Goal: Use online tool/utility: Utilize a website feature to perform a specific function

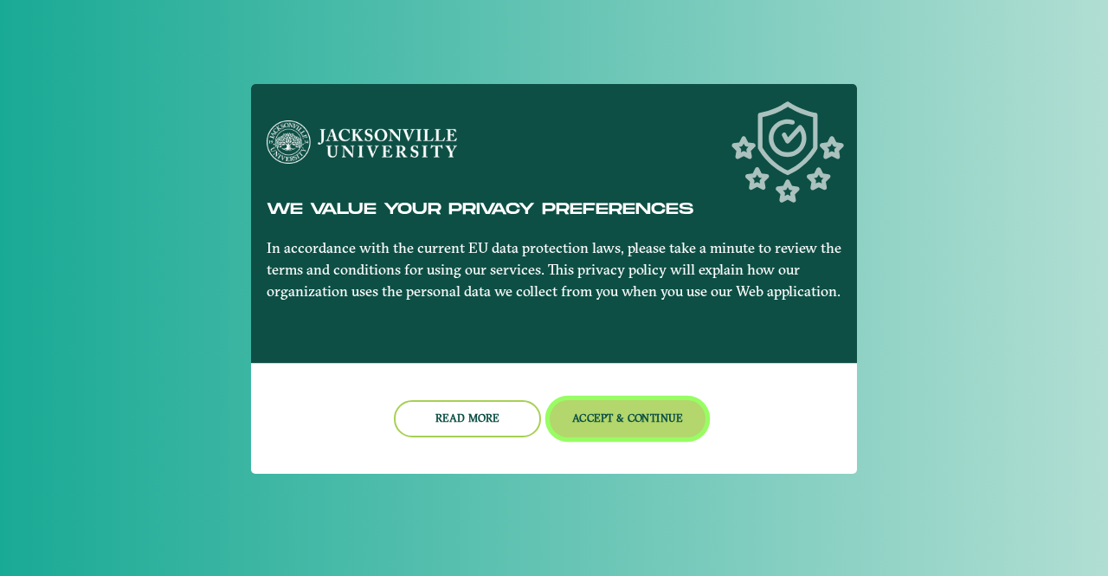
click at [618, 432] on button "Accept & Continue" at bounding box center [628, 418] width 157 height 37
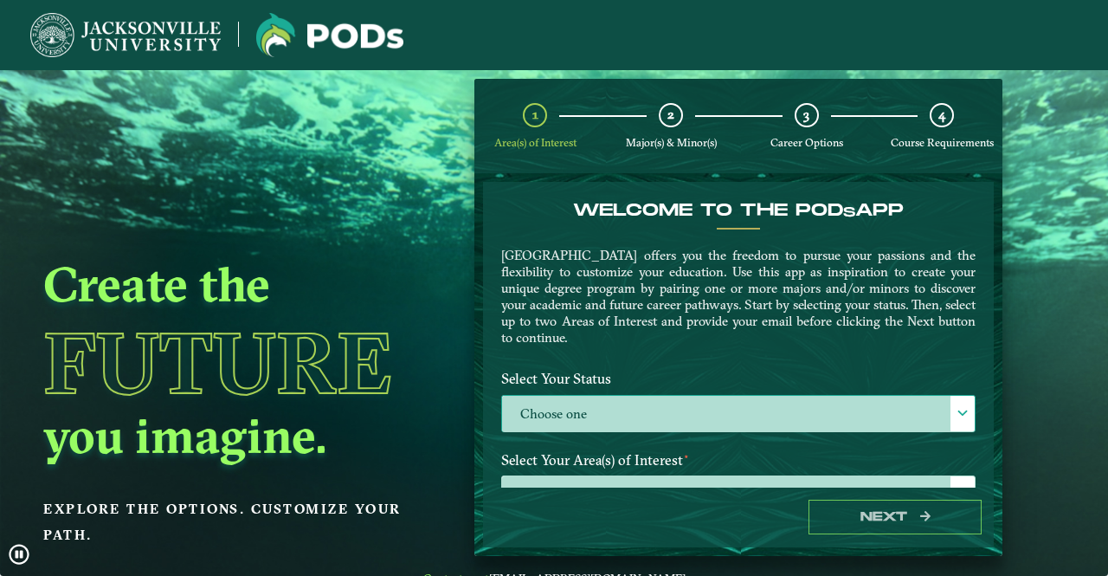
click at [629, 425] on label "Choose one" at bounding box center [738, 414] width 473 height 37
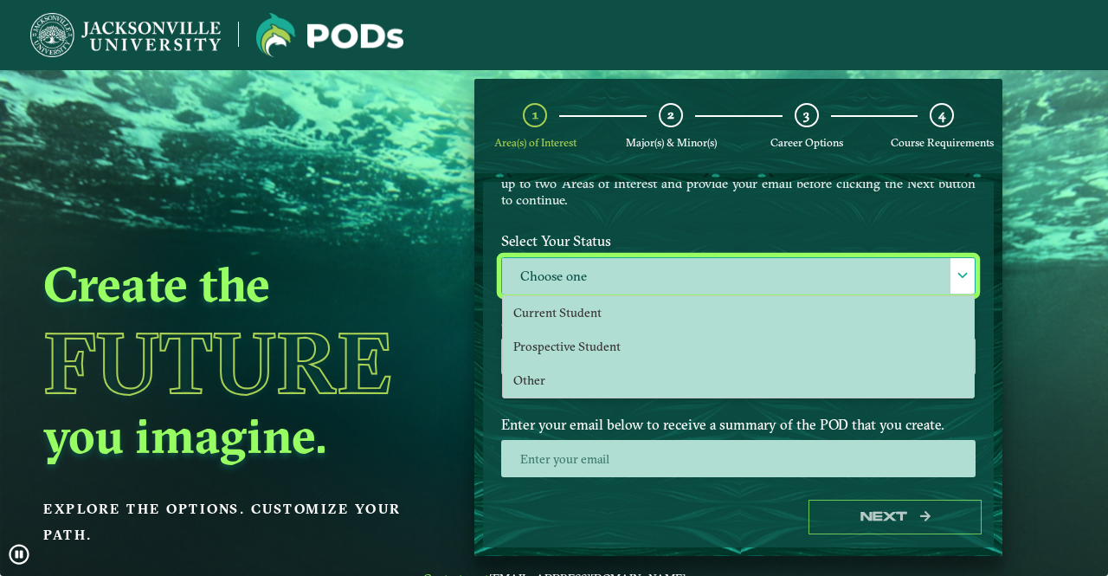
scroll to position [192, 0]
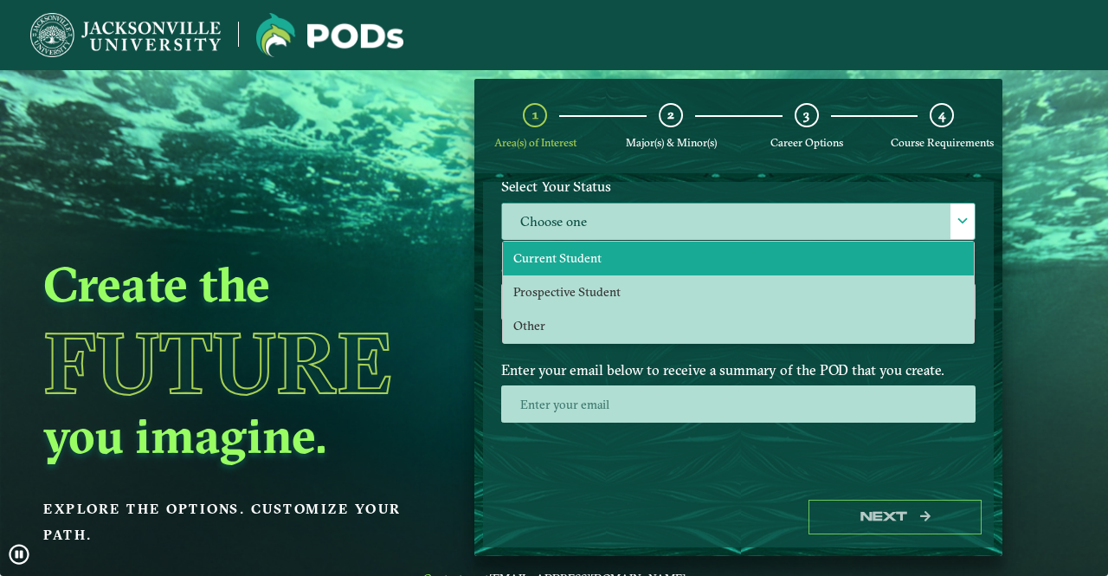
click at [559, 241] on li "Current Student" at bounding box center [738, 258] width 471 height 34
select select "[object Object]"
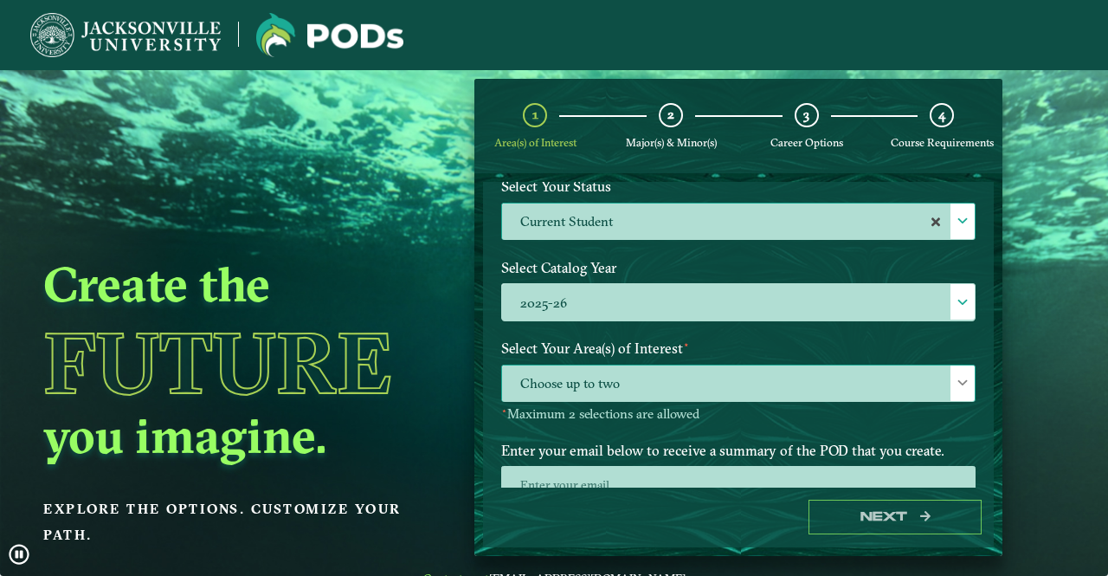
click at [604, 370] on span "Choose up to two" at bounding box center [738, 383] width 473 height 37
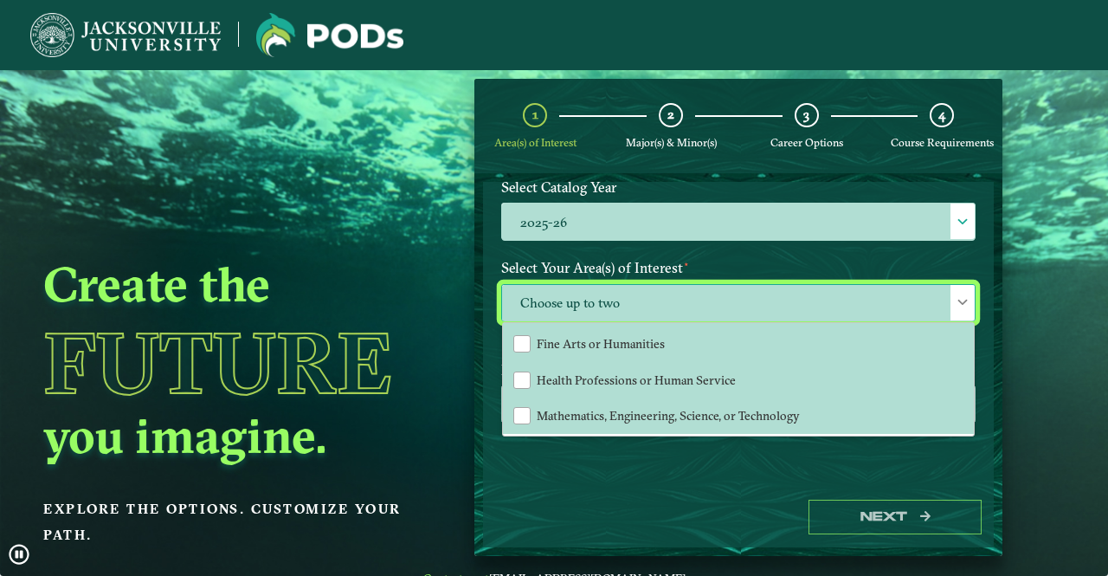
scroll to position [0, 0]
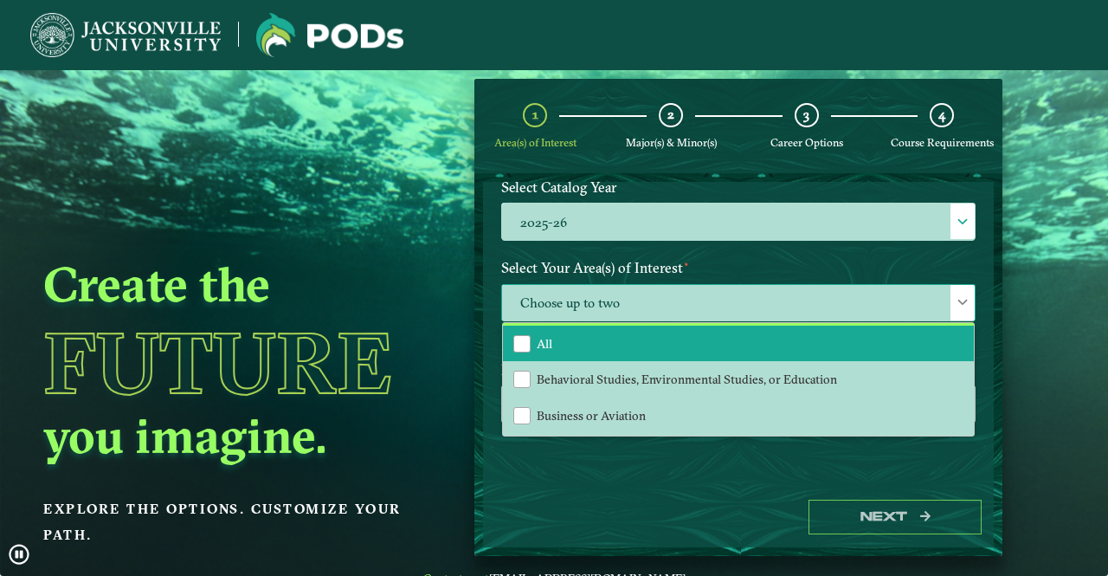
click at [584, 329] on li "All" at bounding box center [738, 343] width 471 height 36
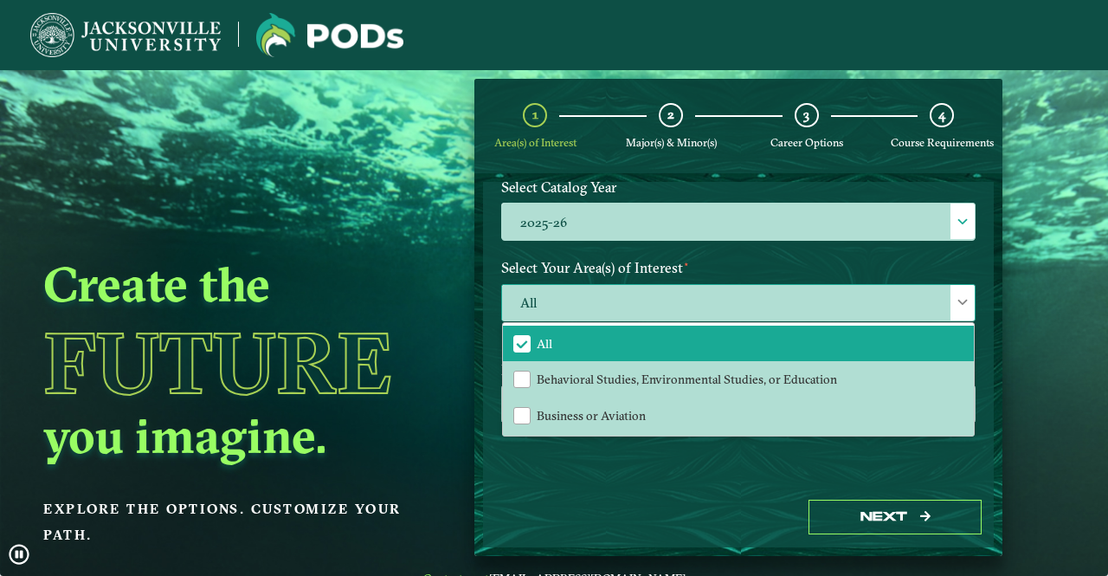
click at [829, 303] on span "All" at bounding box center [738, 303] width 473 height 37
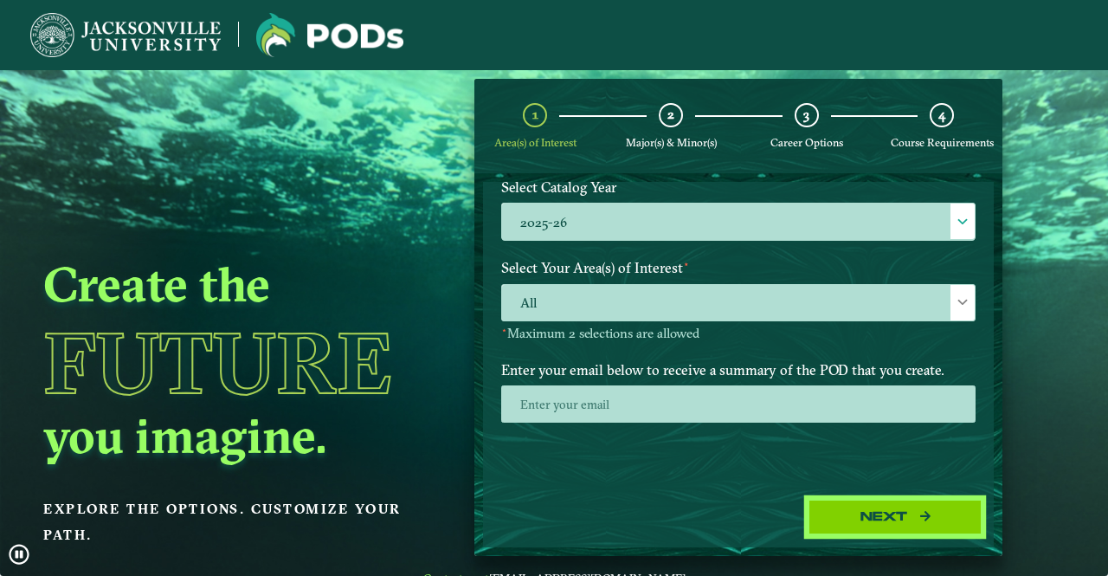
click at [877, 510] on button "Next" at bounding box center [894, 516] width 173 height 35
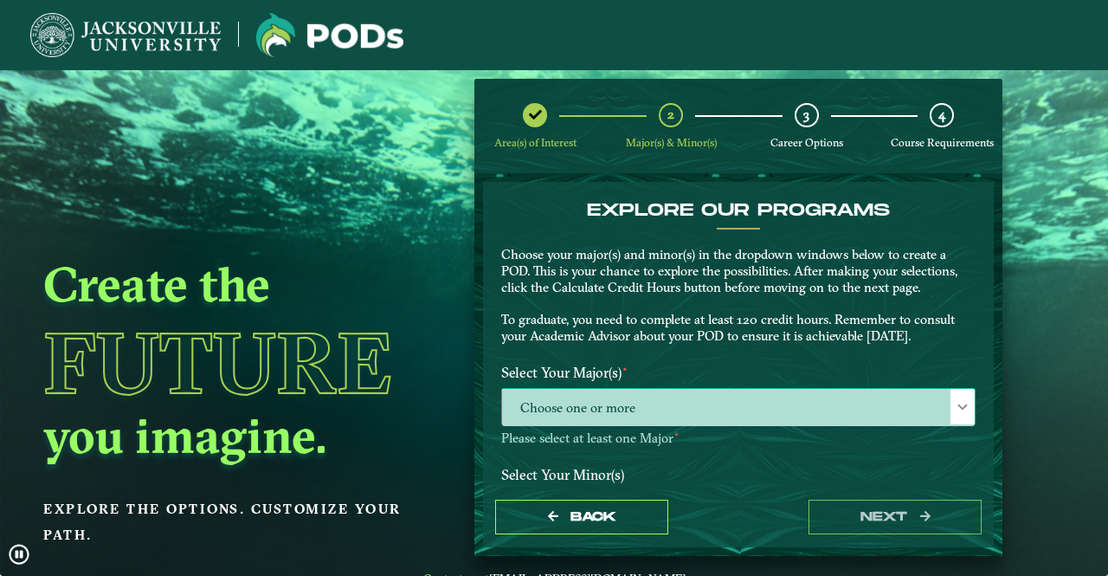
click at [926, 425] on span "Choose one or more" at bounding box center [738, 407] width 473 height 37
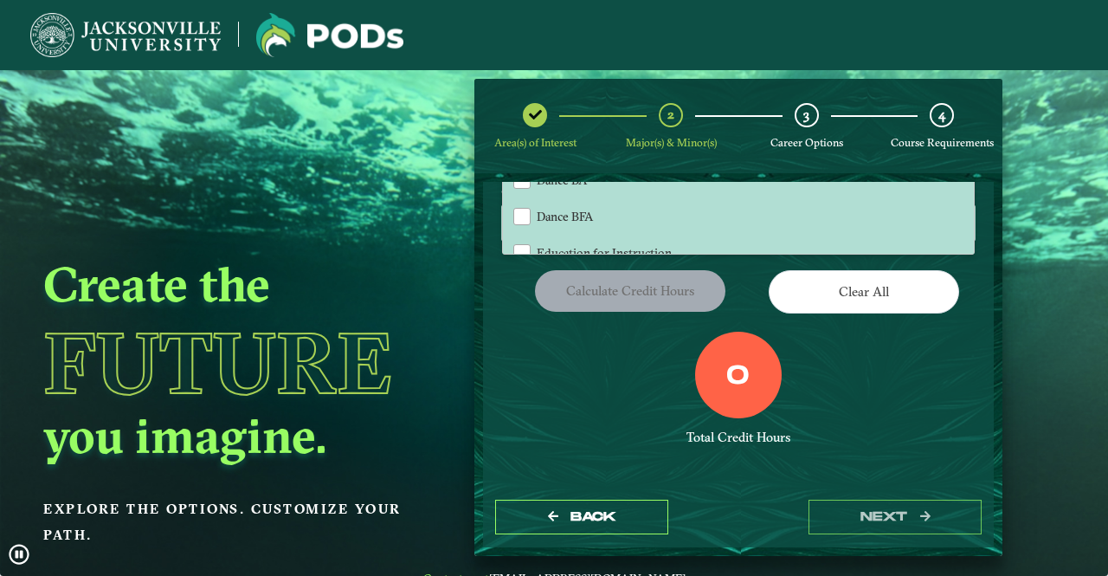
scroll to position [592, 0]
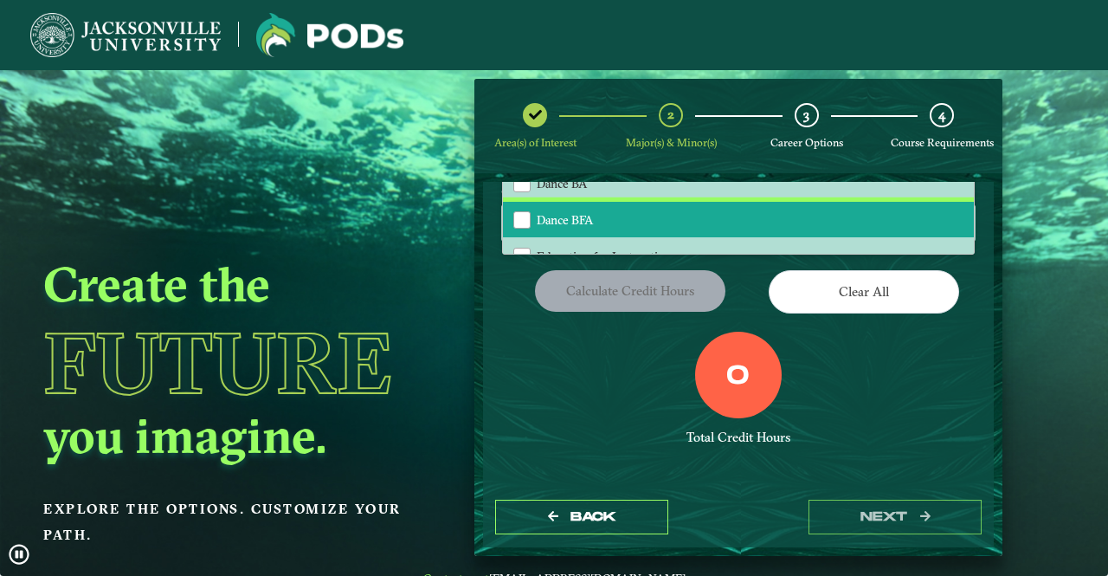
click at [658, 210] on li "Dance BFA" at bounding box center [738, 220] width 471 height 36
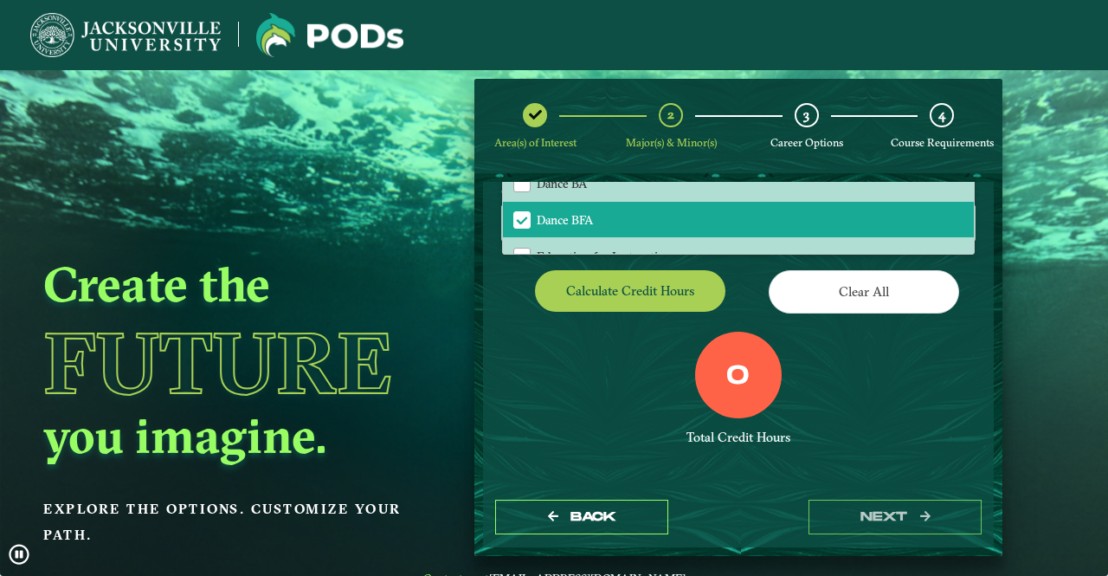
click at [728, 285] on div "Calculate credit hours" at bounding box center [613, 294] width 250 height 48
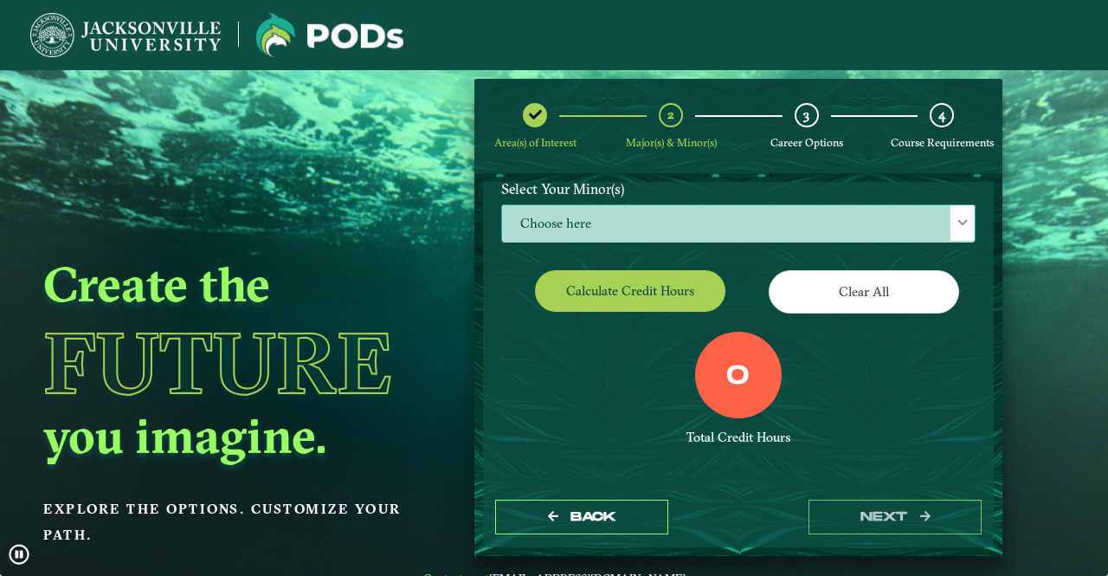
click at [724, 222] on span "Choose here" at bounding box center [738, 223] width 473 height 37
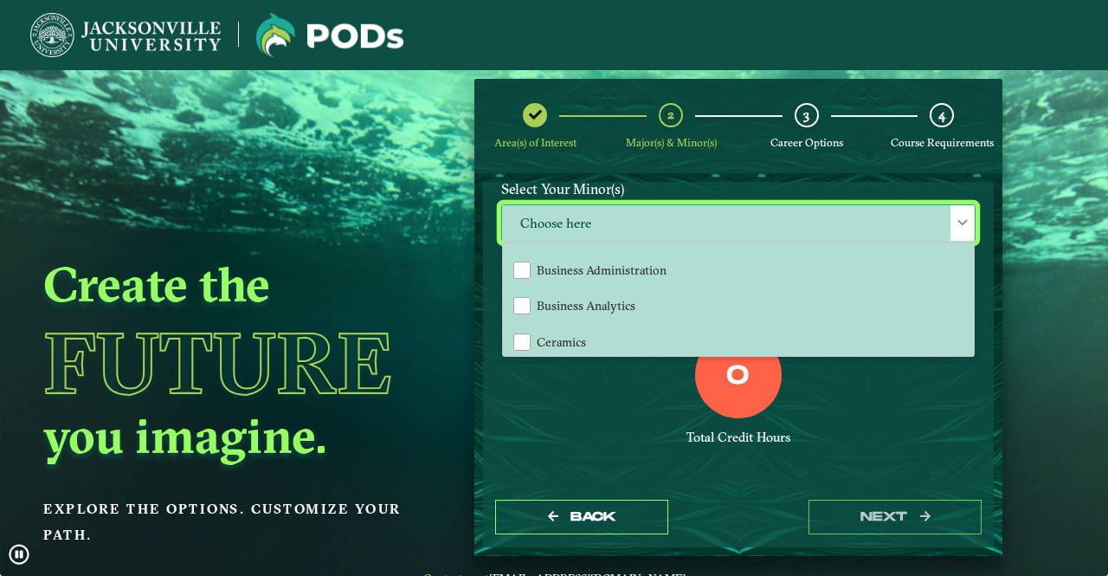
scroll to position [284, 0]
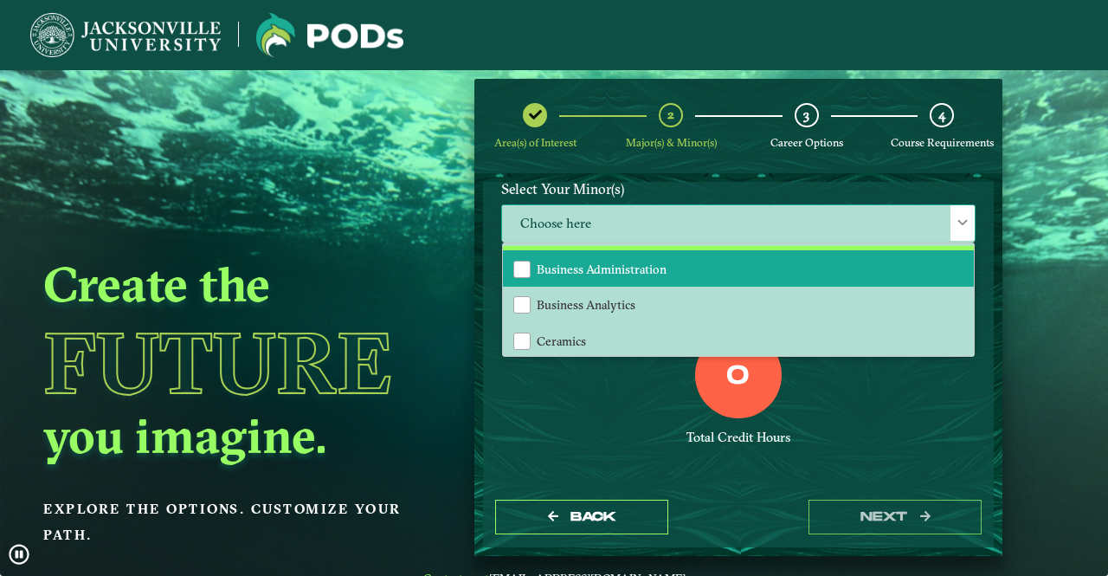
click at [663, 271] on span "Business Administration" at bounding box center [602, 269] width 130 height 16
click at [611, 388] on div "0 Total Credit Hours" at bounding box center [738, 404] width 500 height 147
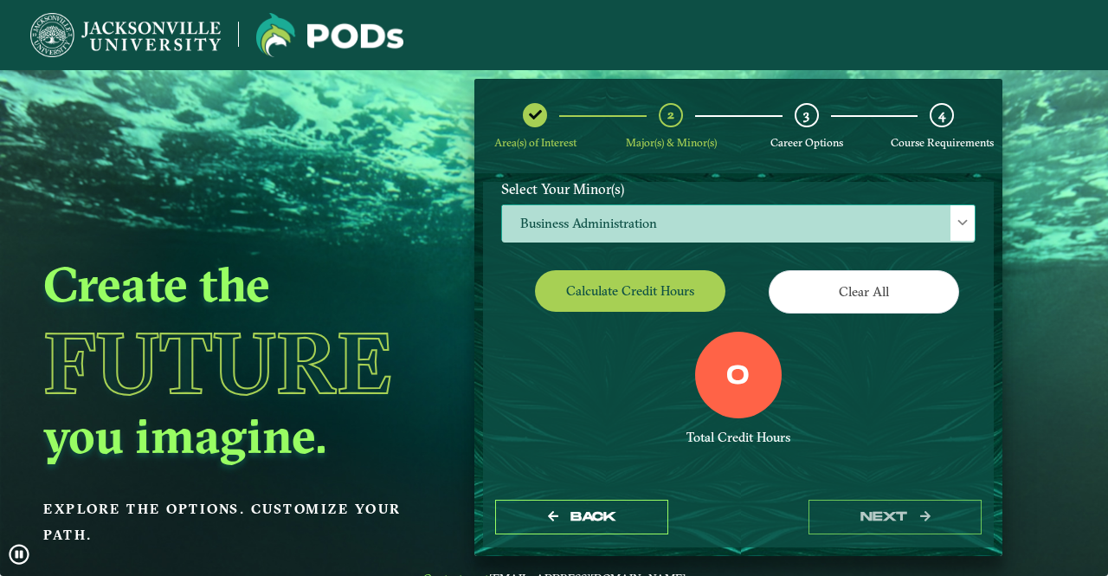
click at [714, 207] on span "Business Administration" at bounding box center [738, 223] width 473 height 37
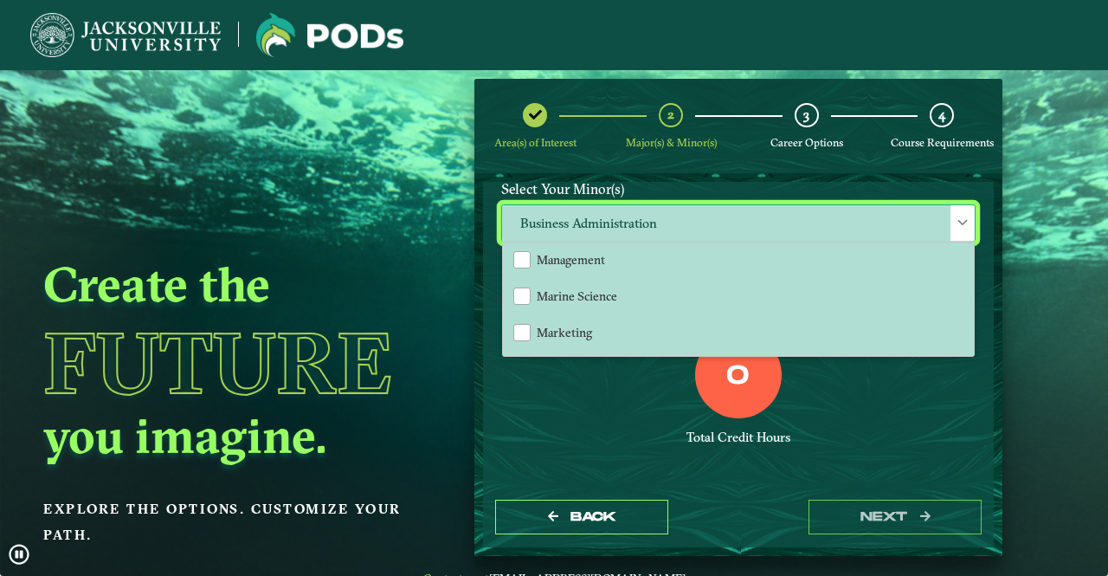
scroll to position [1161, 0]
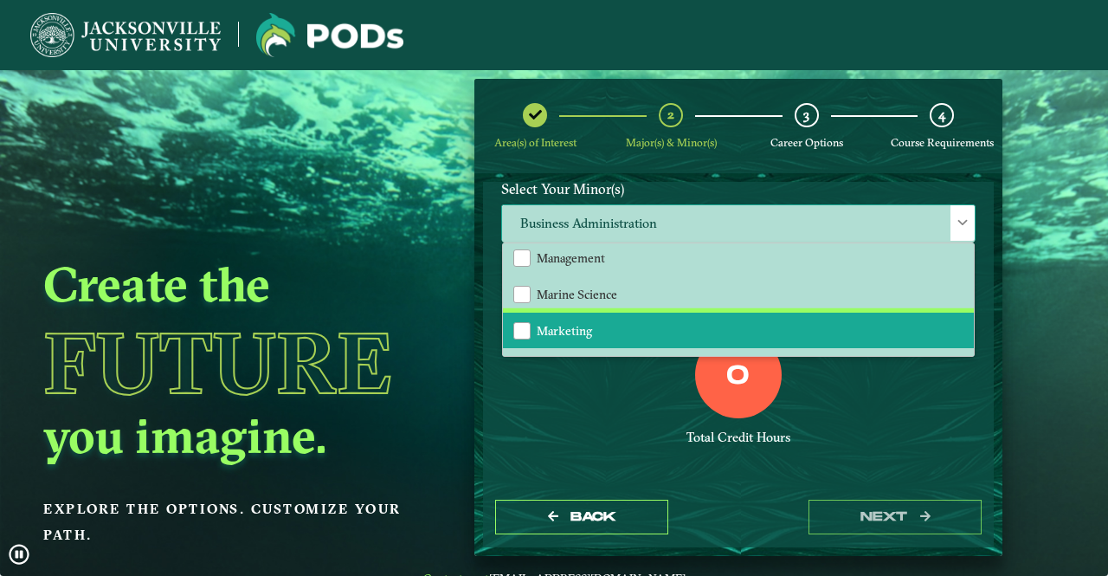
click at [674, 323] on li "Marketing" at bounding box center [738, 330] width 471 height 36
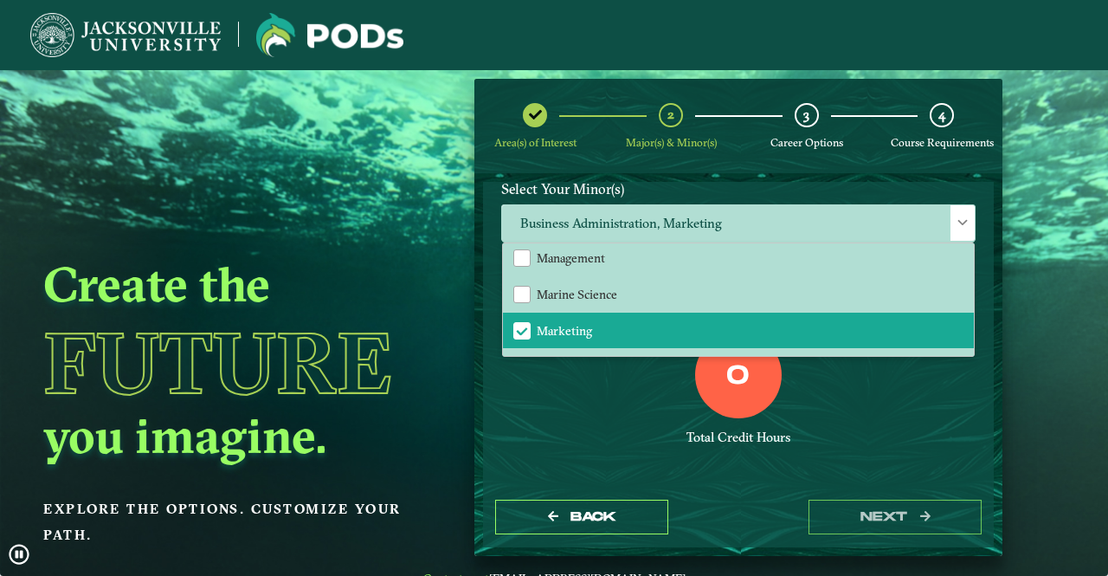
click at [609, 378] on div "0 Total Credit Hours" at bounding box center [738, 404] width 500 height 147
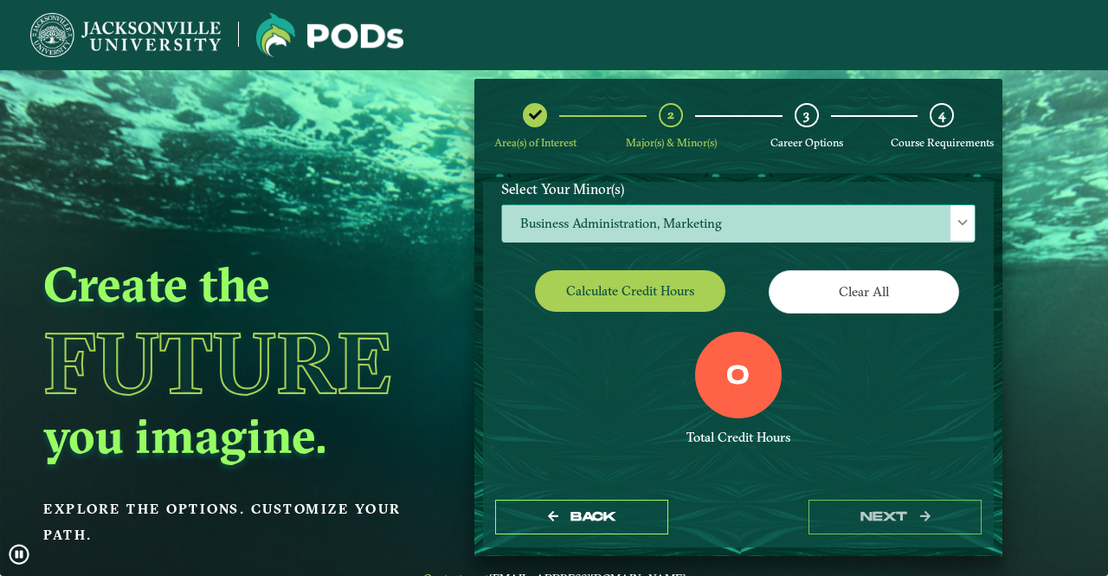
click at [827, 232] on span "Business Administration, Marketing" at bounding box center [738, 223] width 473 height 37
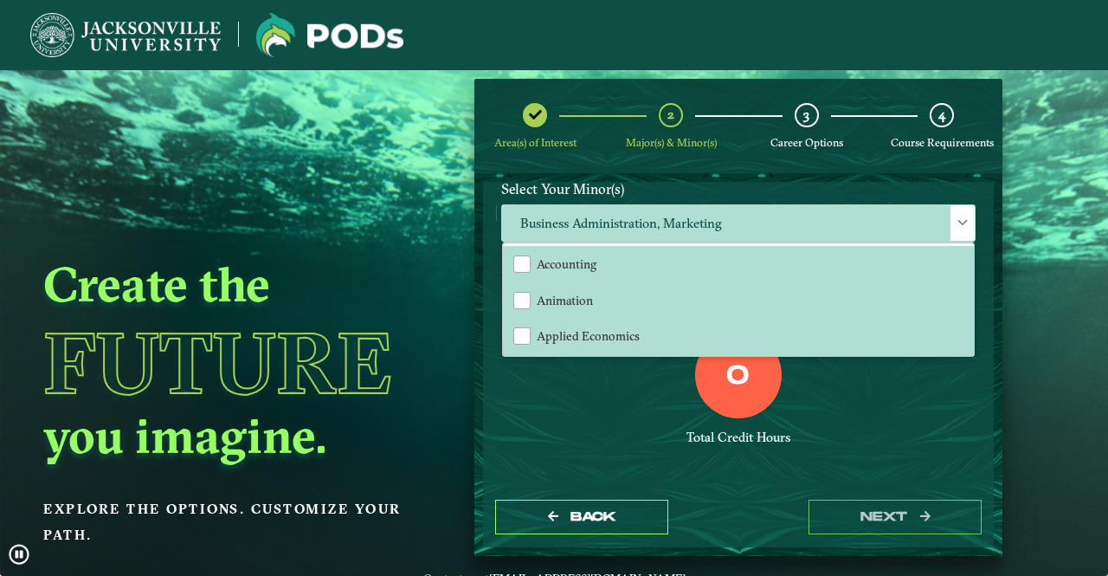
click at [609, 383] on div "0 Total Credit Hours" at bounding box center [738, 404] width 500 height 147
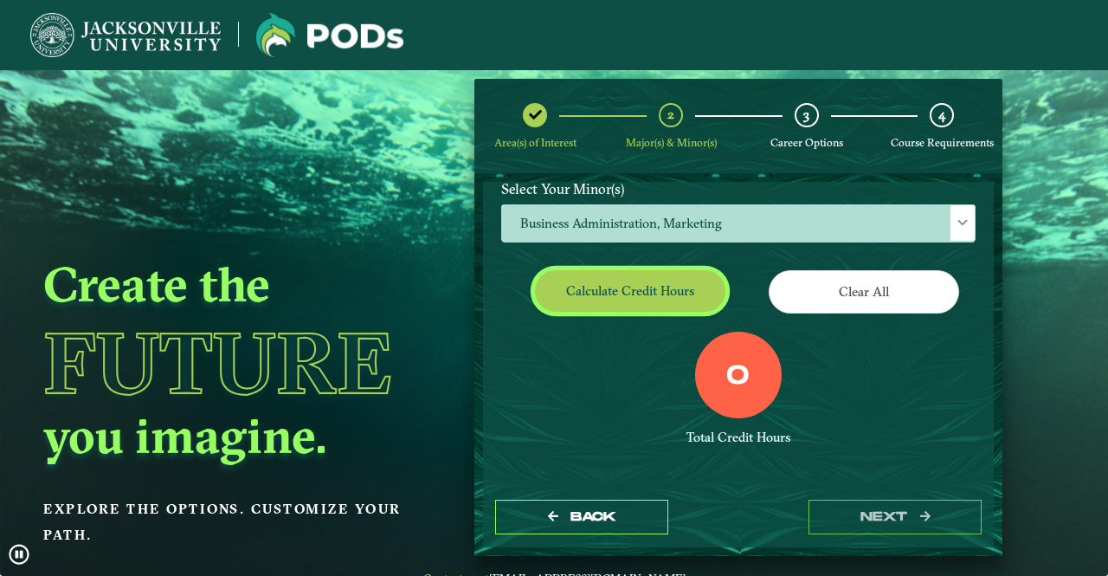
click at [602, 300] on button "Calculate credit hours" at bounding box center [630, 290] width 190 height 41
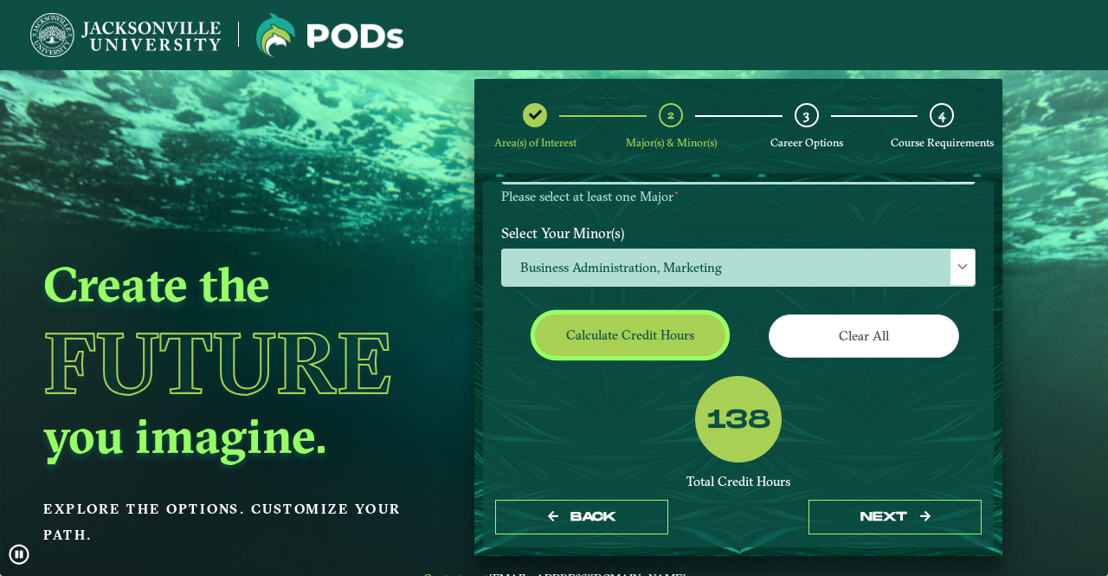
scroll to position [287, 0]
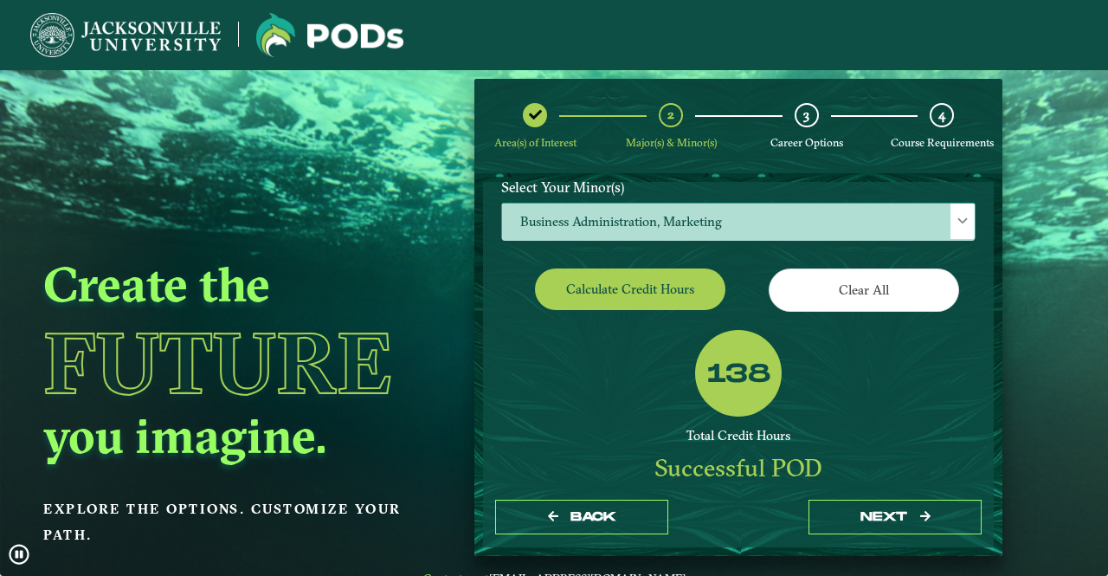
click at [758, 226] on span "Business Administration, Marketing" at bounding box center [738, 221] width 473 height 37
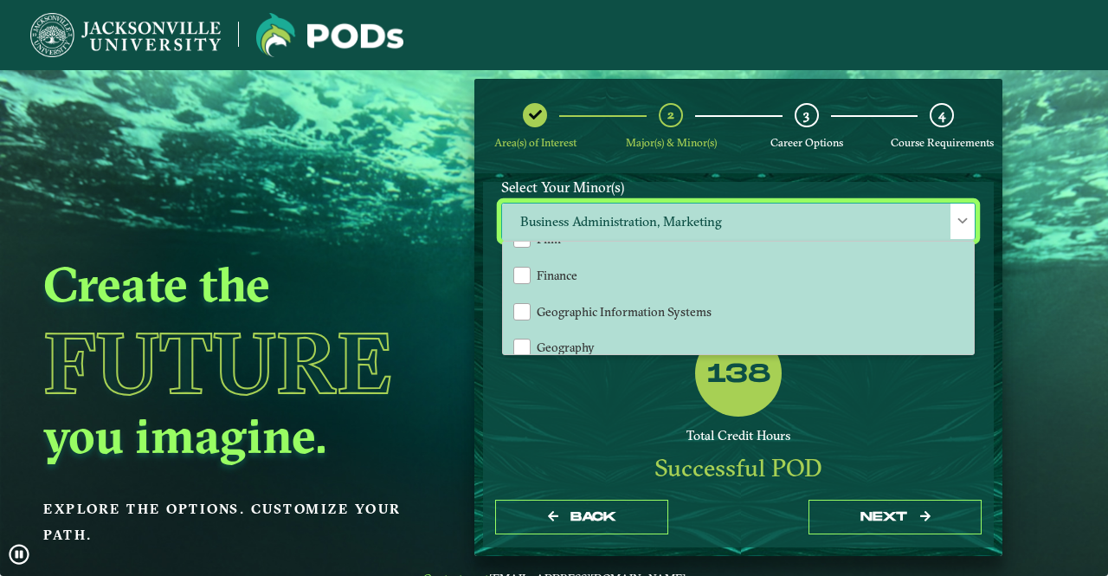
scroll to position [857, 0]
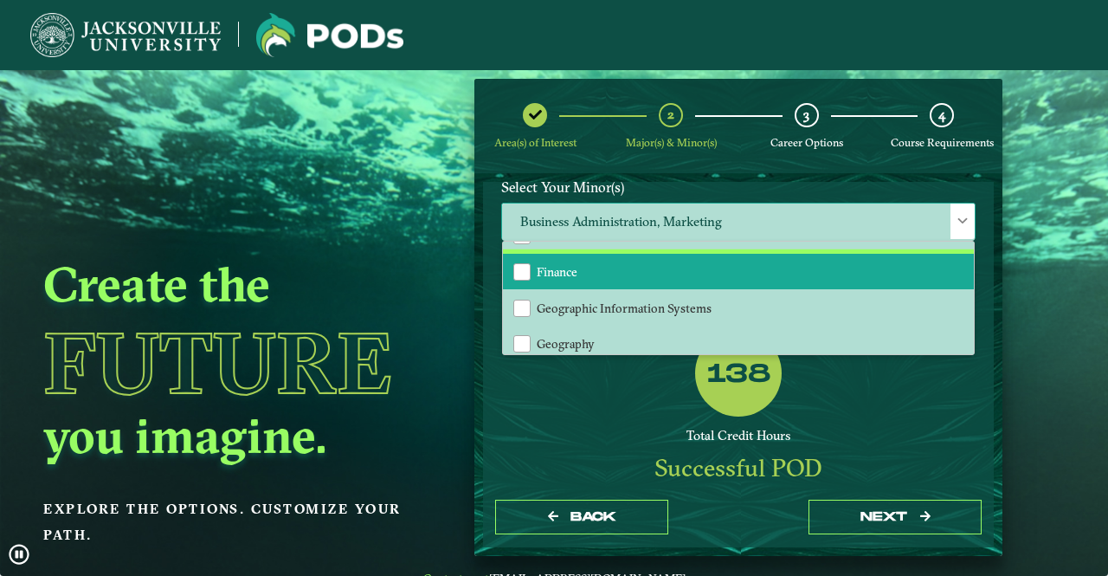
click at [699, 260] on li "Finance" at bounding box center [738, 272] width 471 height 36
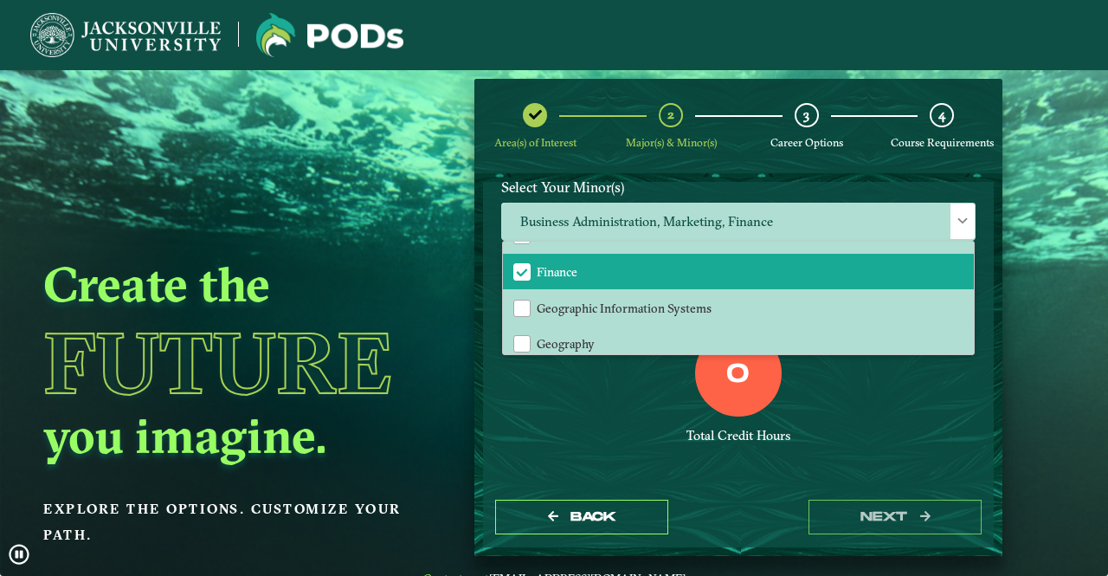
click at [614, 415] on div "0 Total Credit Hours" at bounding box center [738, 403] width 500 height 147
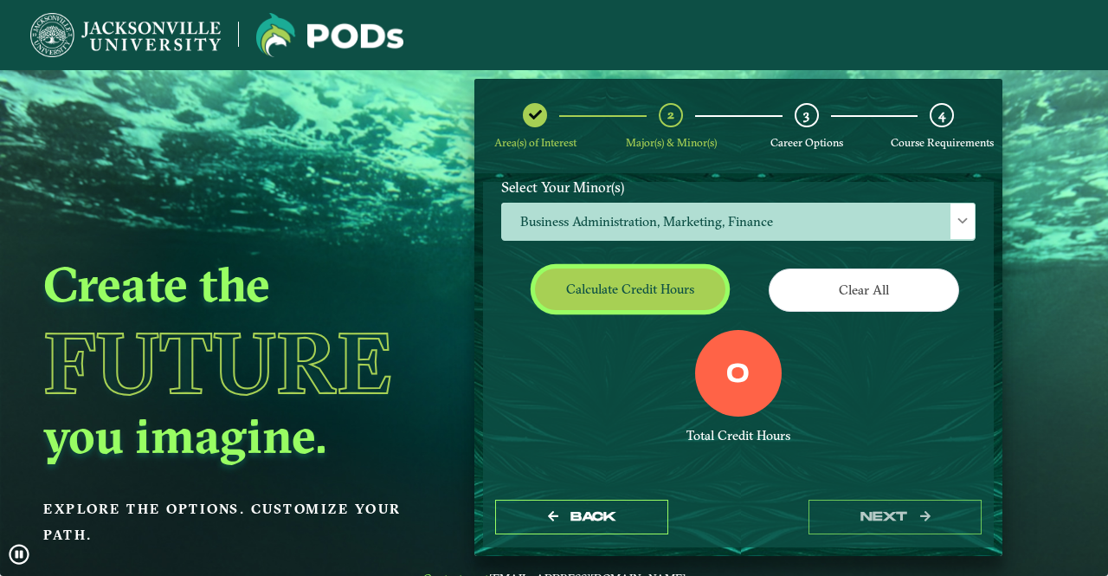
click at [594, 293] on button "Calculate credit hours" at bounding box center [630, 288] width 190 height 41
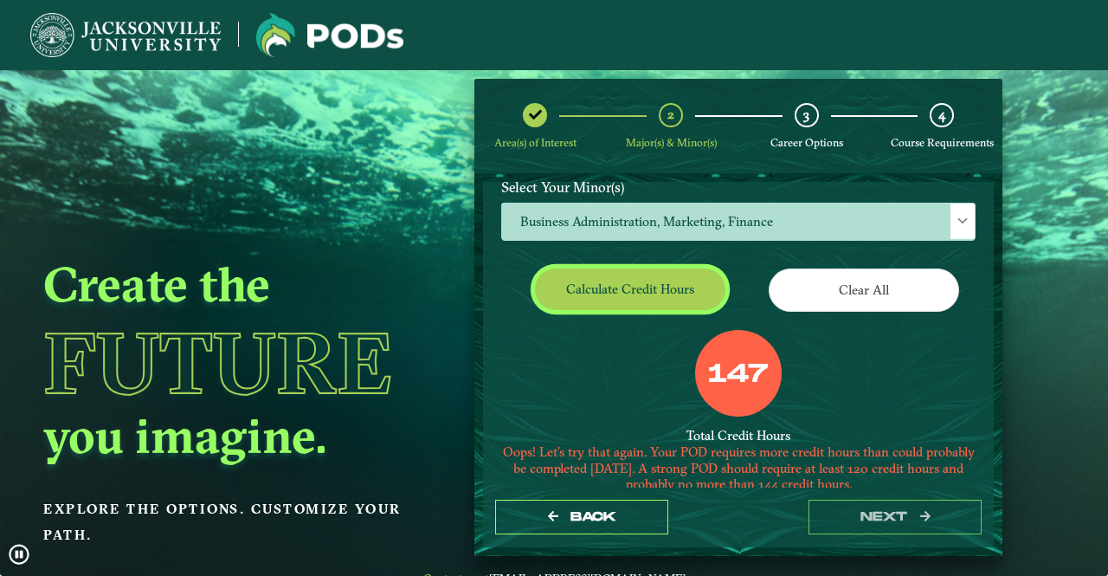
scroll to position [241, 0]
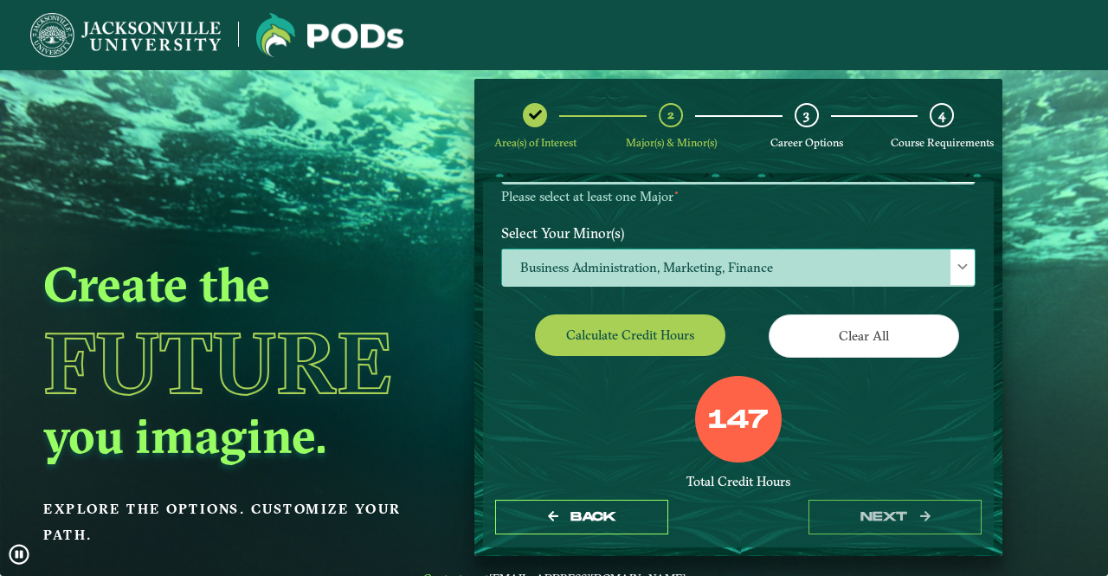
click at [804, 262] on span "Business Administration, Marketing, Finance" at bounding box center [738, 267] width 473 height 37
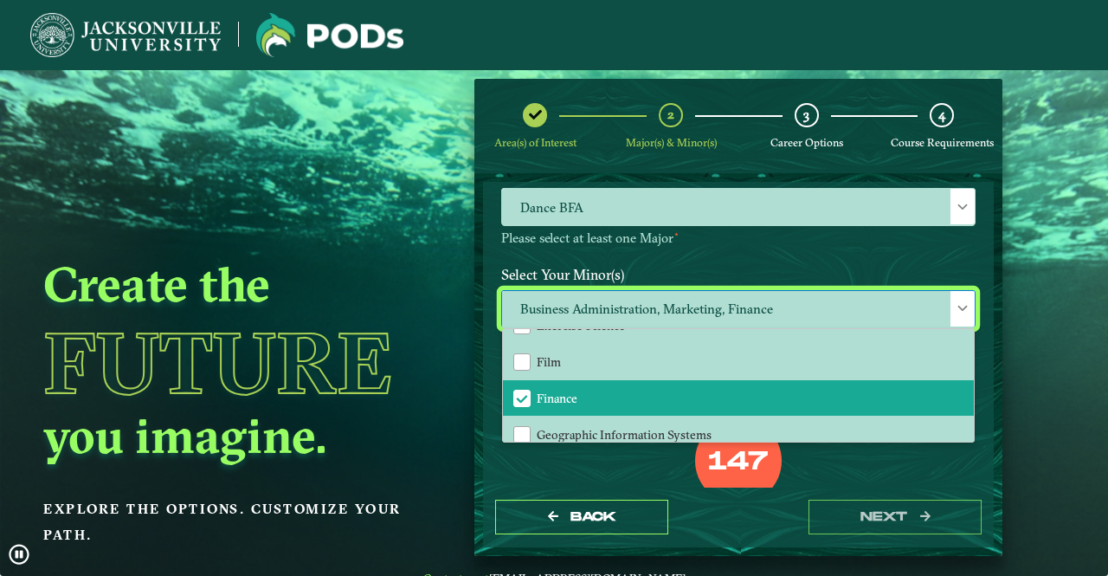
scroll to position [809, 0]
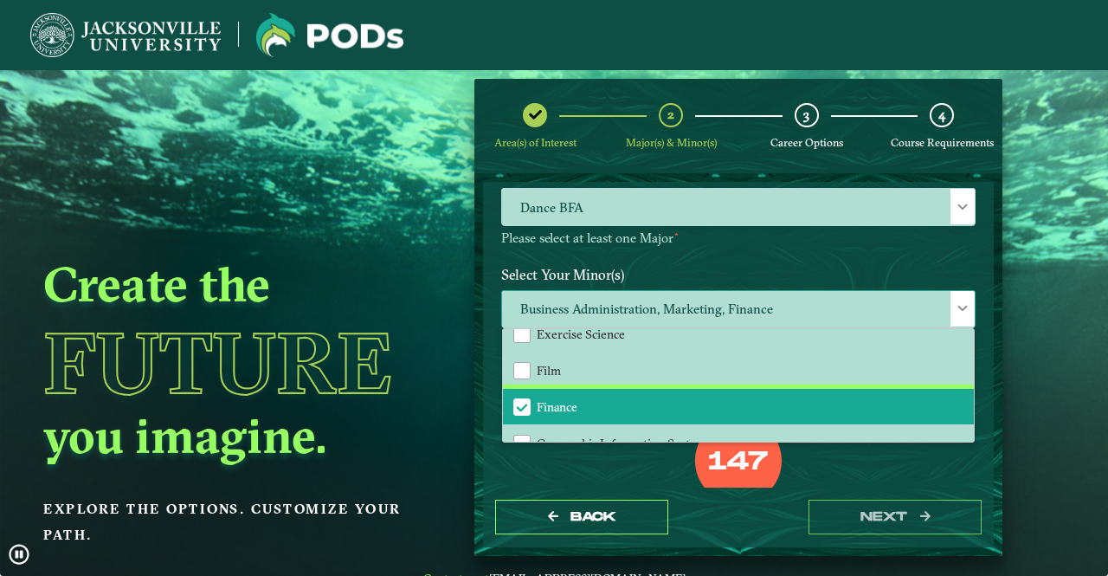
click at [592, 412] on li "Finance" at bounding box center [738, 407] width 471 height 36
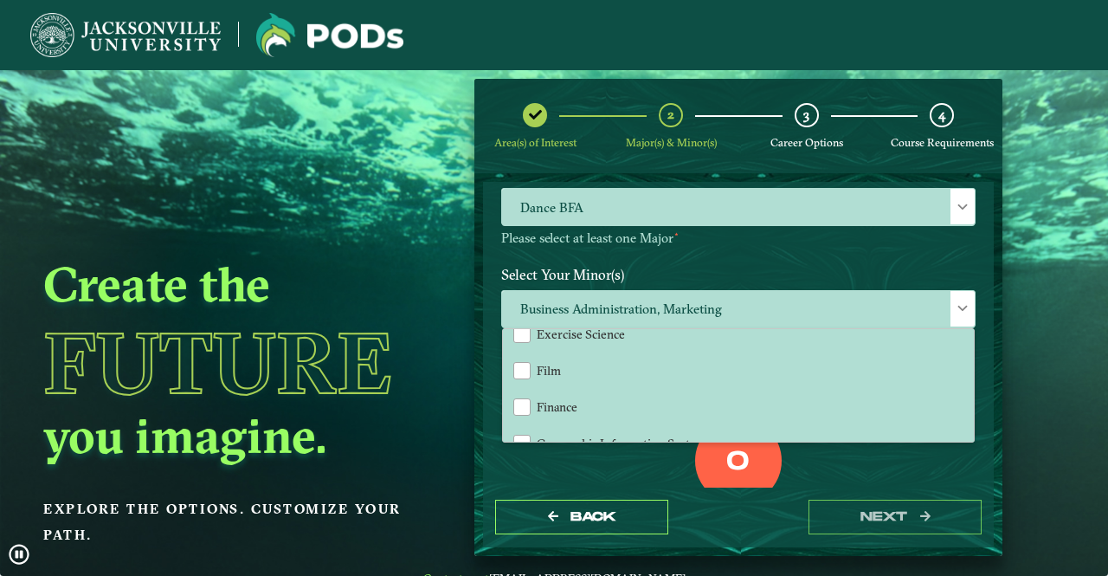
click at [627, 484] on div "0 Total Credit Hours" at bounding box center [738, 490] width 500 height 147
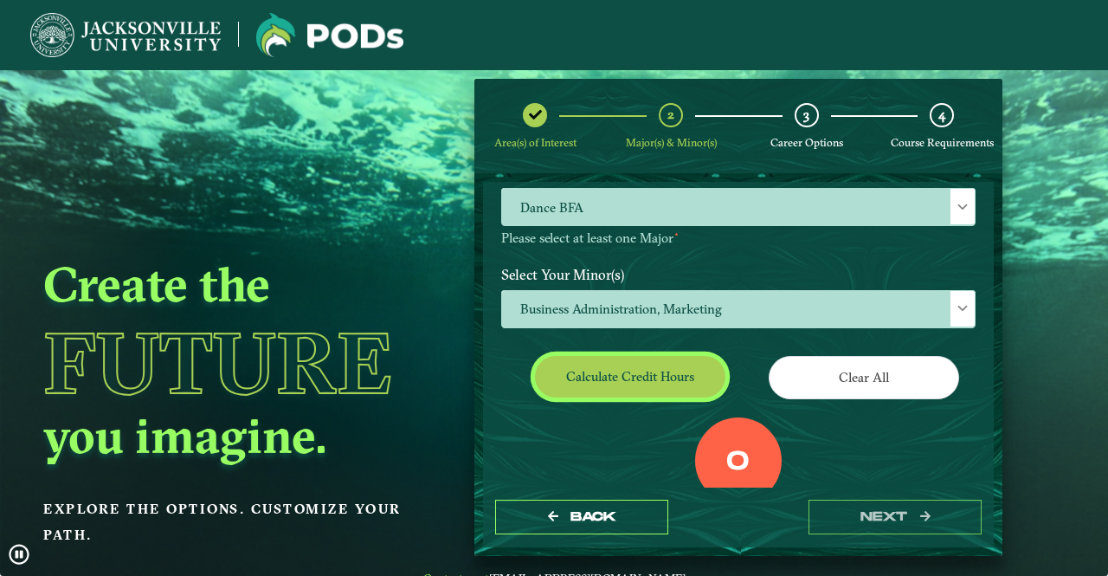
click at [665, 362] on button "Calculate credit hours" at bounding box center [630, 376] width 190 height 41
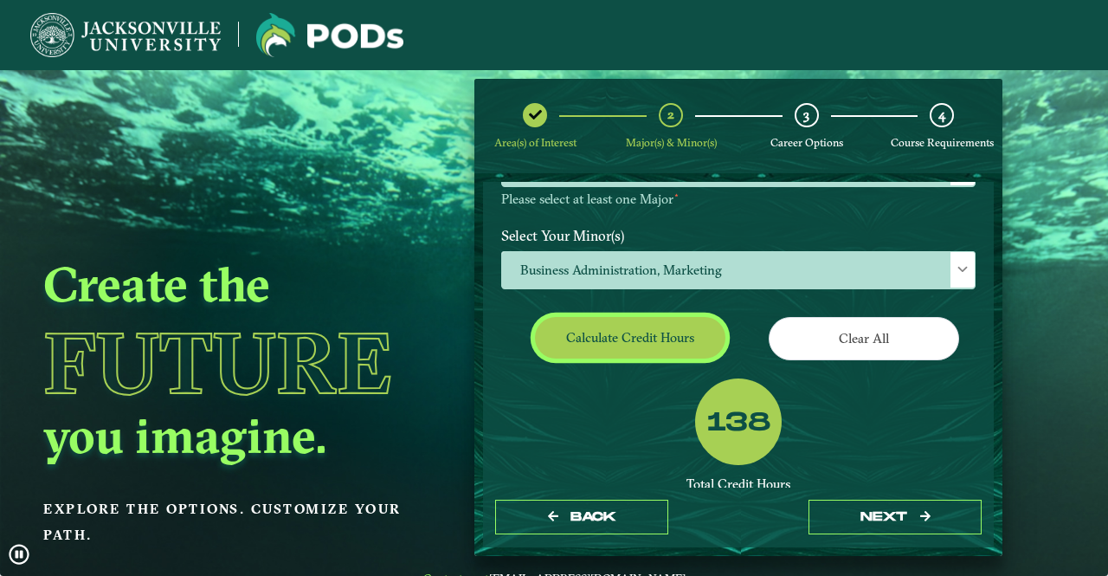
scroll to position [241, 0]
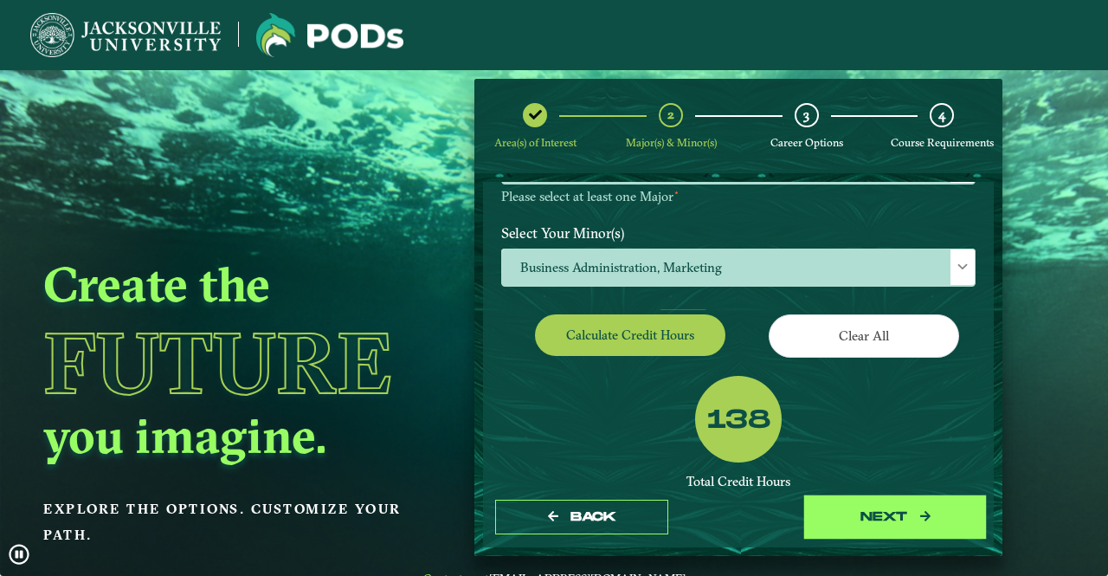
click at [877, 512] on button "next" at bounding box center [894, 516] width 173 height 35
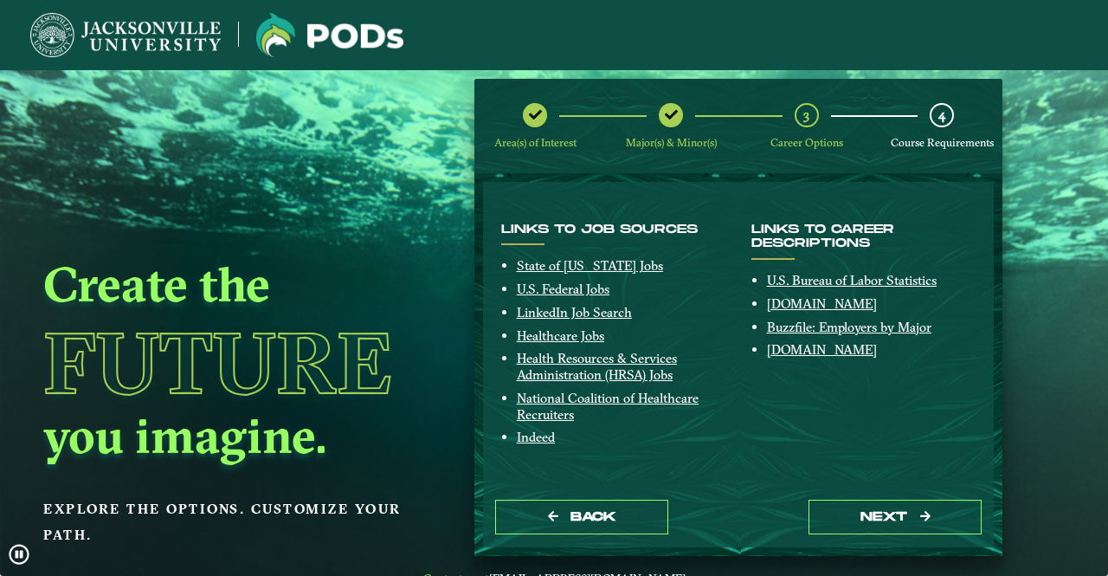
scroll to position [426, 0]
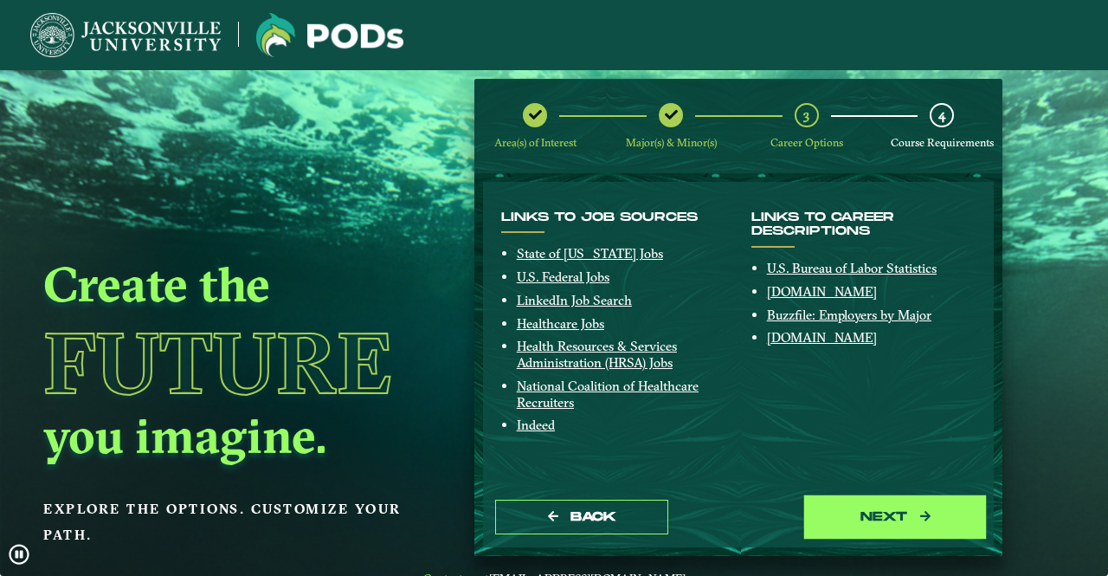
click at [901, 524] on button "next" at bounding box center [894, 516] width 173 height 35
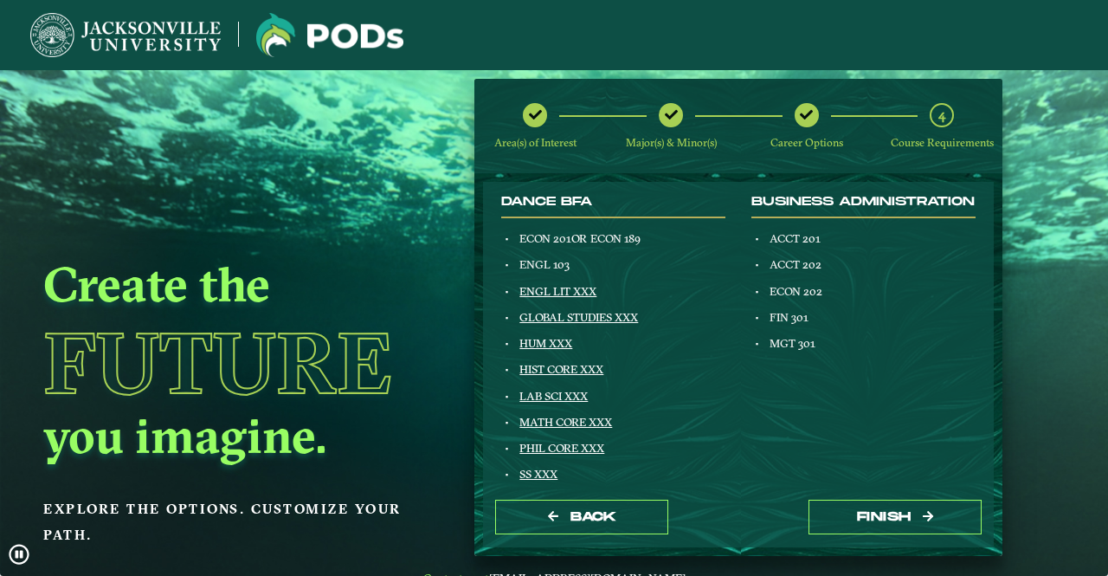
scroll to position [221, 0]
